Goal: Information Seeking & Learning: Learn about a topic

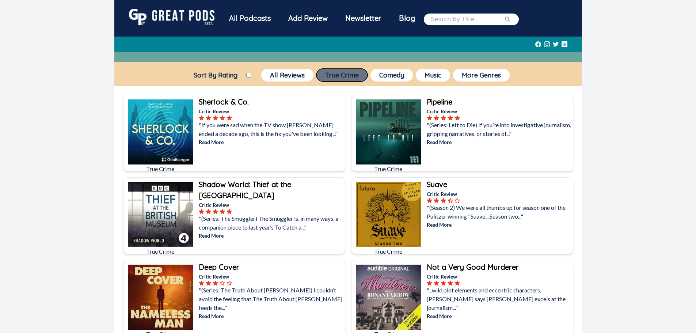
click at [341, 76] on button "True Crime" at bounding box center [341, 75] width 51 height 13
click at [248, 75] on input "Sort By Rating" at bounding box center [248, 75] width 5 height 5
checkbox input "true"
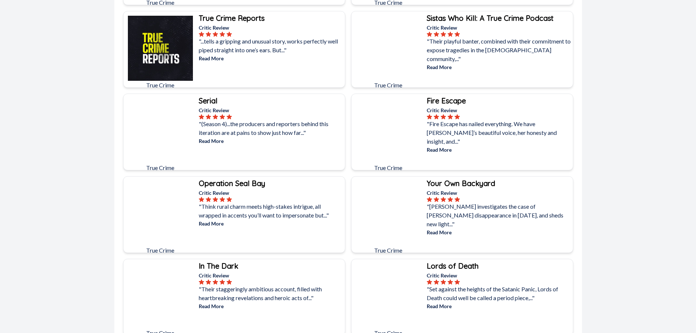
scroll to position [1388, 0]
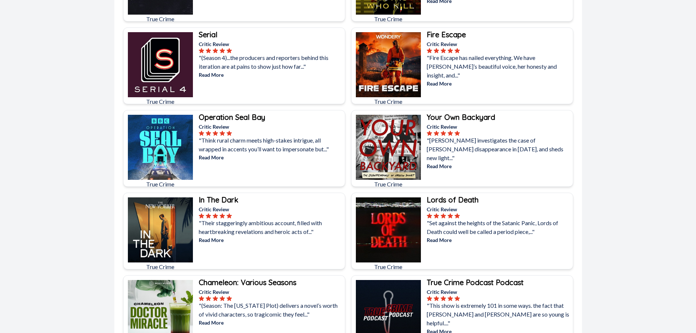
click at [225, 199] on b "In The Dark" at bounding box center [218, 199] width 39 height 9
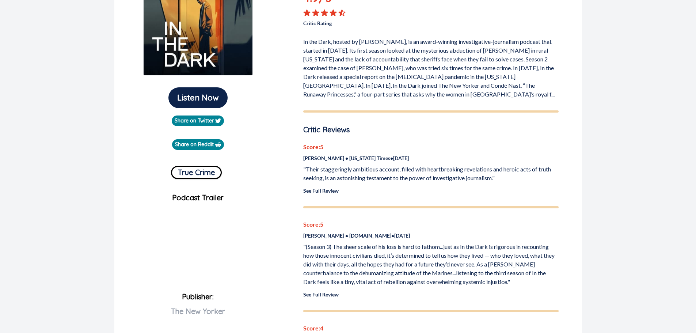
scroll to position [146, 0]
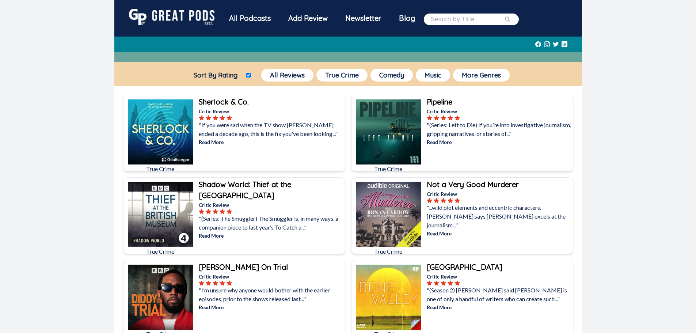
click at [494, 185] on b "Not a Very Good Murderer" at bounding box center [473, 184] width 92 height 9
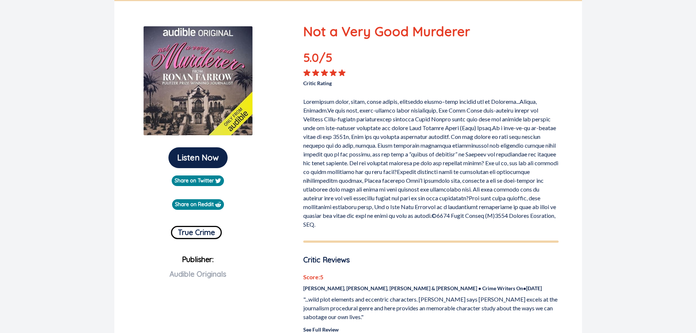
scroll to position [73, 0]
